Goal: Feedback & Contribution: Contribute content

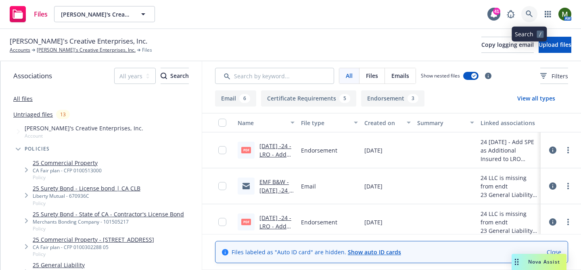
click at [526, 13] on icon at bounding box center [529, 13] width 7 height 7
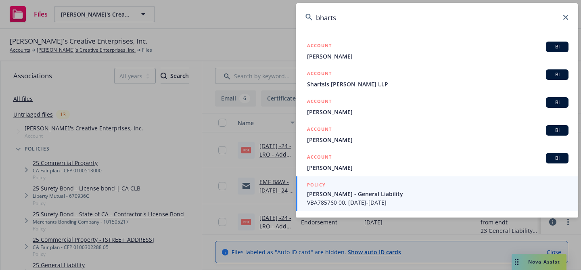
click at [478, 23] on input "bharts" at bounding box center [437, 17] width 283 height 29
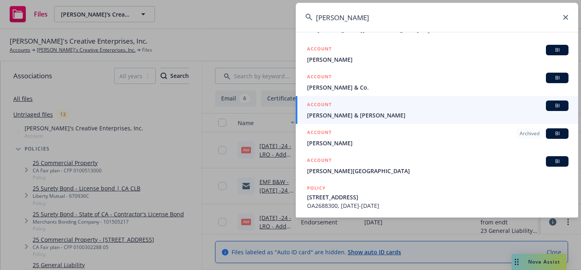
scroll to position [79, 0]
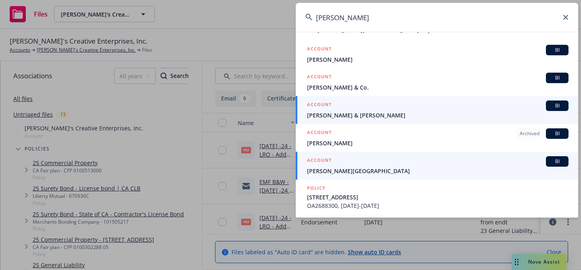
type input "boyle"
click at [348, 166] on div "ACCOUNT BI" at bounding box center [438, 161] width 262 height 10
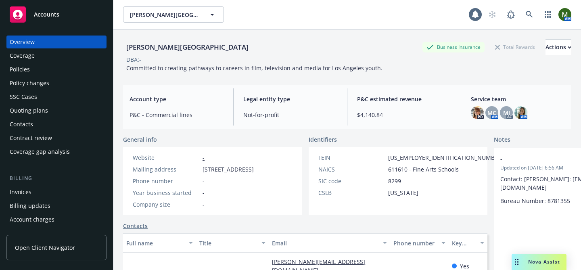
click at [42, 67] on div "Policies" at bounding box center [57, 69] width 94 height 13
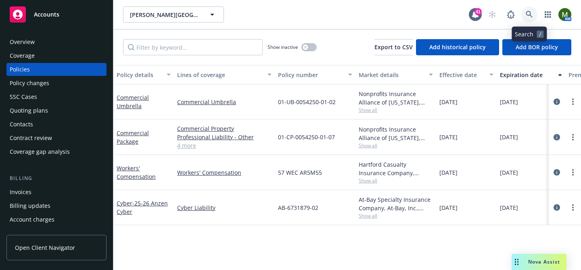
click at [530, 16] on icon at bounding box center [529, 14] width 7 height 7
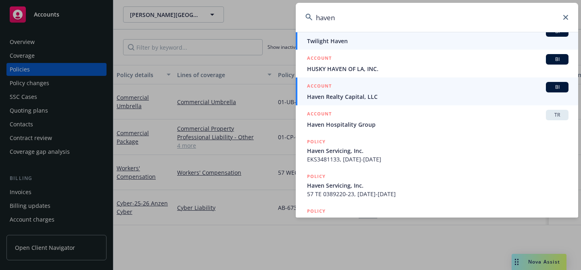
scroll to position [124, 0]
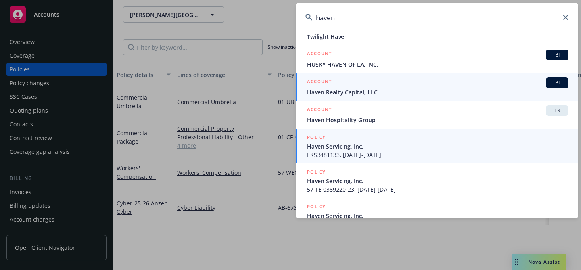
type input "haven"
click at [342, 142] on span "Haven Servicing, Inc." at bounding box center [438, 146] width 262 height 8
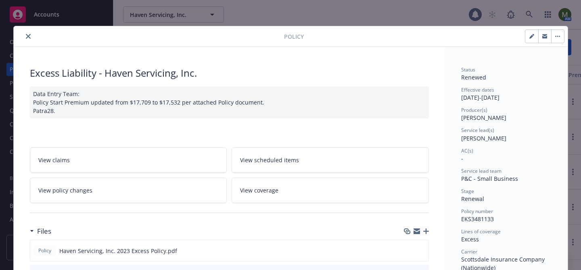
click at [30, 36] on icon "close" at bounding box center [28, 36] width 5 height 5
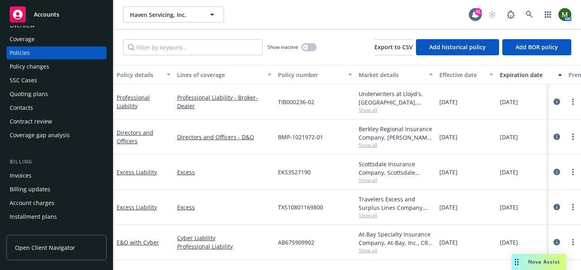
scroll to position [20, 0]
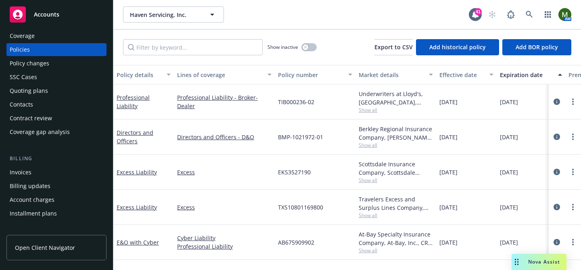
click at [41, 106] on div "Contacts" at bounding box center [57, 104] width 94 height 13
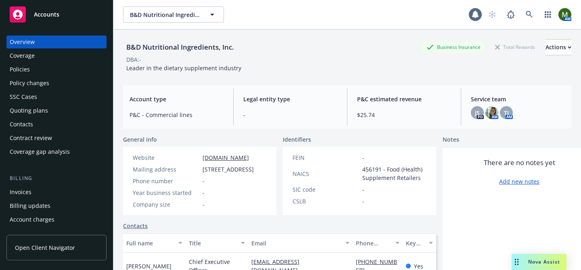
click at [142, 51] on div "B&D Nutritional Ingredients, Inc." at bounding box center [180, 47] width 114 height 10
copy div "B&D Nutritional Ingredients, Inc."
click at [69, 70] on div "Policies" at bounding box center [57, 69] width 94 height 13
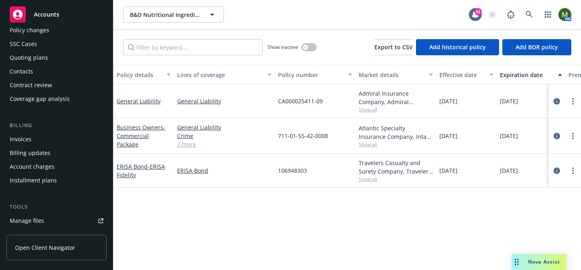
scroll to position [65, 0]
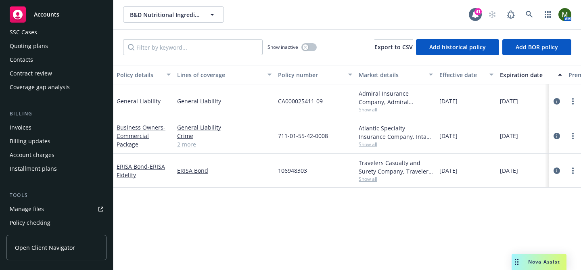
click at [38, 212] on div "Manage files" at bounding box center [27, 209] width 34 height 13
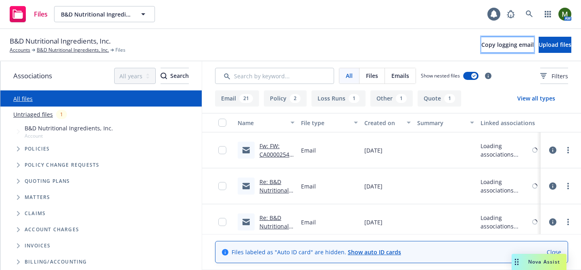
click at [482, 45] on span "Copy logging email" at bounding box center [508, 45] width 52 height 8
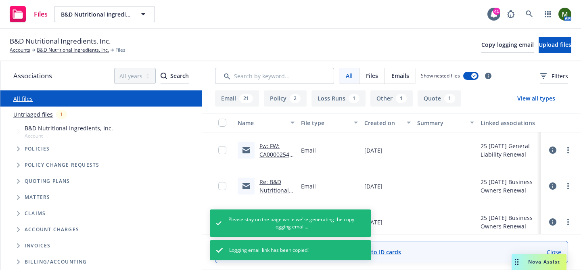
click at [59, 46] on span "B&D Nutritional Ingredients, Inc." at bounding box center [60, 41] width 101 height 10
click at [60, 50] on link "B&D Nutritional Ingredients, Inc." at bounding box center [73, 49] width 72 height 7
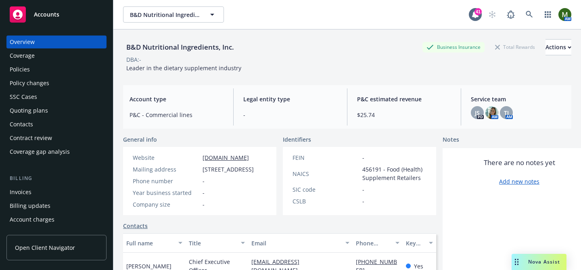
click at [48, 69] on div "Policies" at bounding box center [57, 69] width 94 height 13
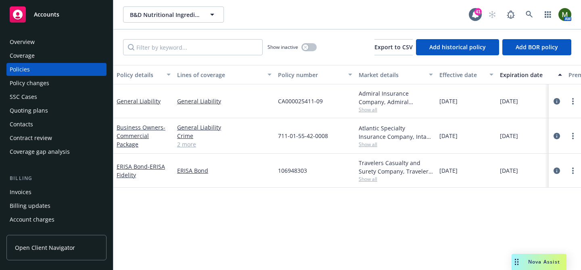
click at [73, 114] on div "Quoting plans" at bounding box center [57, 110] width 94 height 13
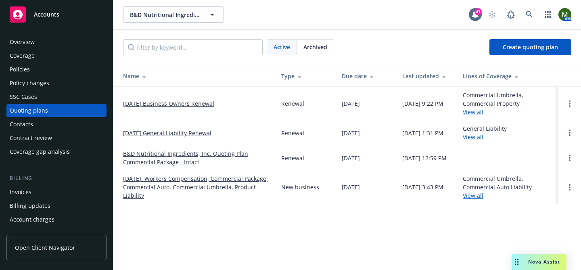
click at [175, 136] on link "09/19/25 General Liability Renewal" at bounding box center [167, 133] width 88 height 8
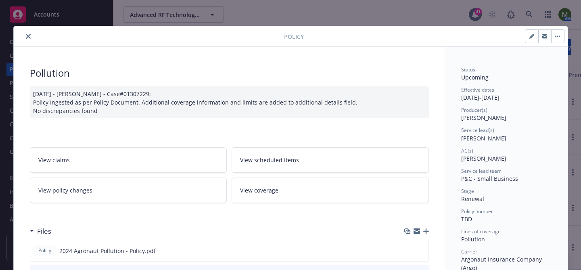
scroll to position [24, 0]
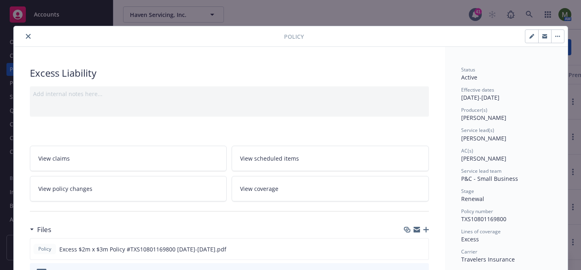
click at [28, 34] on icon "close" at bounding box center [28, 36] width 5 height 5
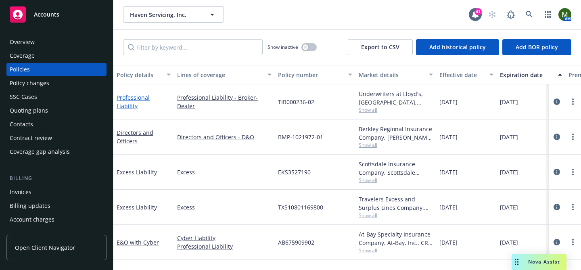
click at [130, 101] on link "Professional Liability" at bounding box center [133, 102] width 33 height 16
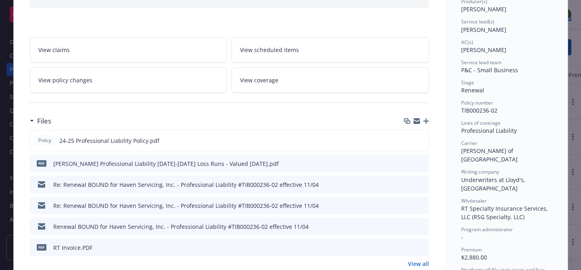
scroll to position [111, 0]
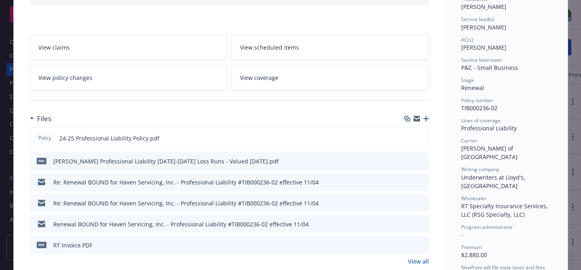
click at [464, 106] on span "TIB000236-02" at bounding box center [479, 108] width 36 height 8
copy span "TIB000236-02"
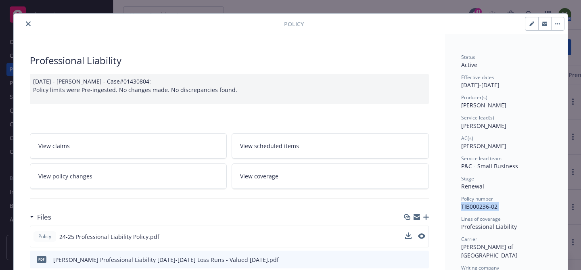
scroll to position [0, 0]
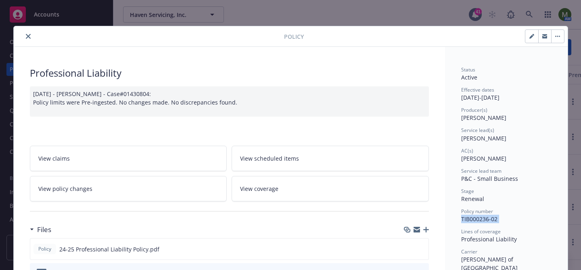
click at [28, 36] on icon "close" at bounding box center [28, 36] width 5 height 5
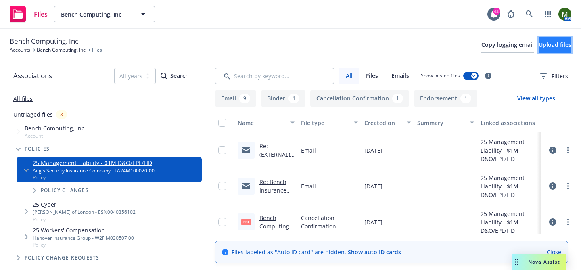
click at [547, 41] on span "Upload files" at bounding box center [555, 45] width 33 height 8
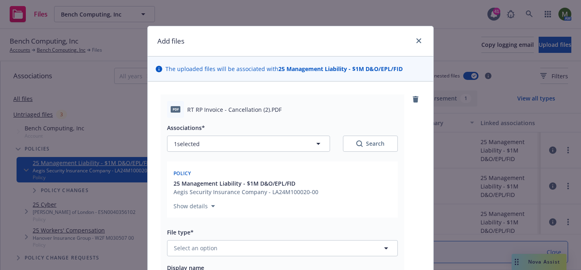
type textarea "x"
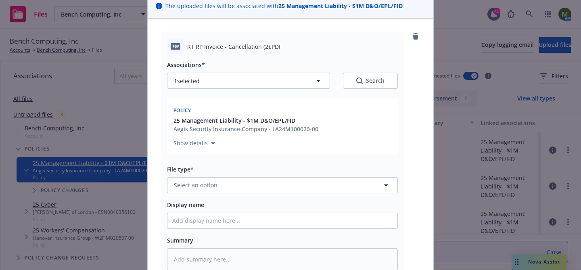
scroll to position [86, 0]
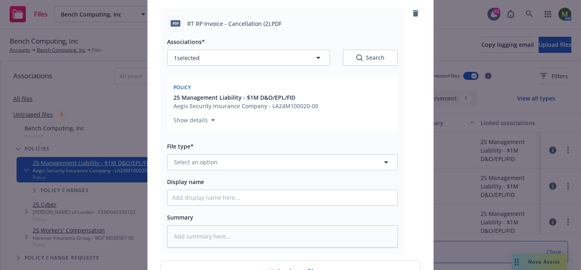
click at [301, 171] on div "Associations* 1 selected Search Policy 25 Management Liability - $1M D&O/EPL/FI…" at bounding box center [282, 140] width 231 height 216
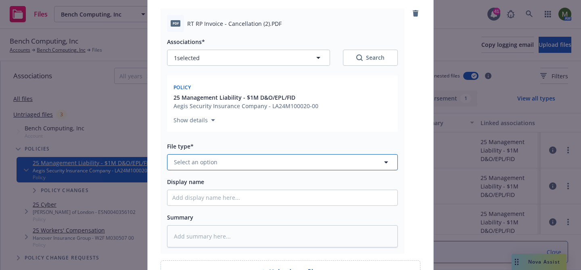
click at [302, 165] on button "Select an option" at bounding box center [282, 162] width 231 height 16
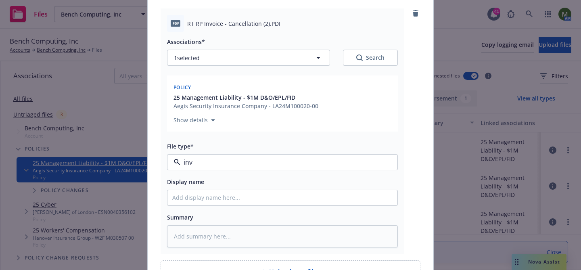
type input "invo"
click at [266, 206] on div "Invoice - Third Party" at bounding box center [282, 206] width 220 height 12
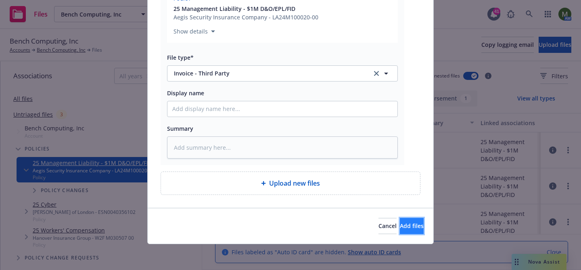
click at [400, 222] on button "Add files" at bounding box center [412, 226] width 24 height 16
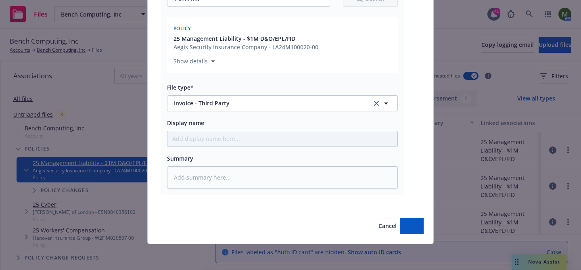
scroll to position [145, 0]
type textarea "x"
